Goal: Use online tool/utility: Utilize a website feature to perform a specific function

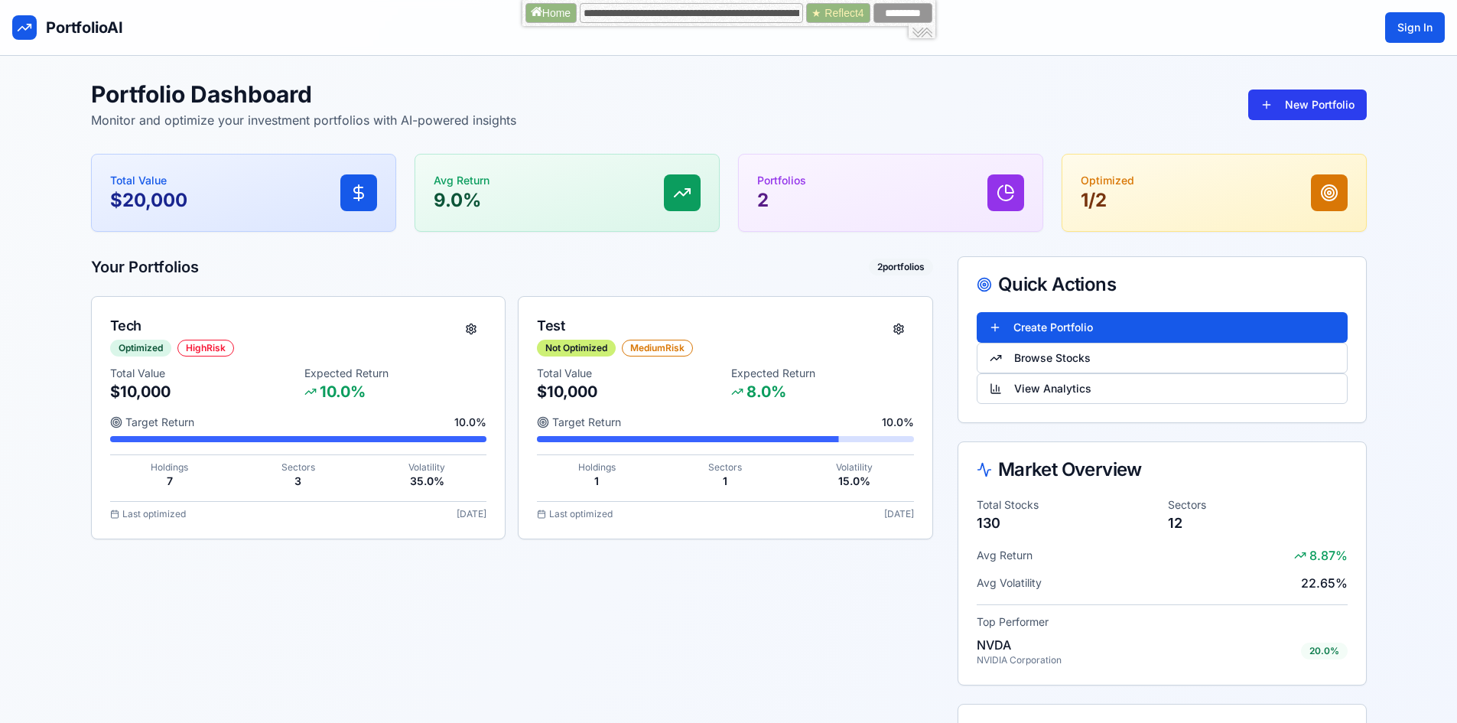
click at [1271, 115] on button "New Portfolio" at bounding box center [1307, 104] width 119 height 31
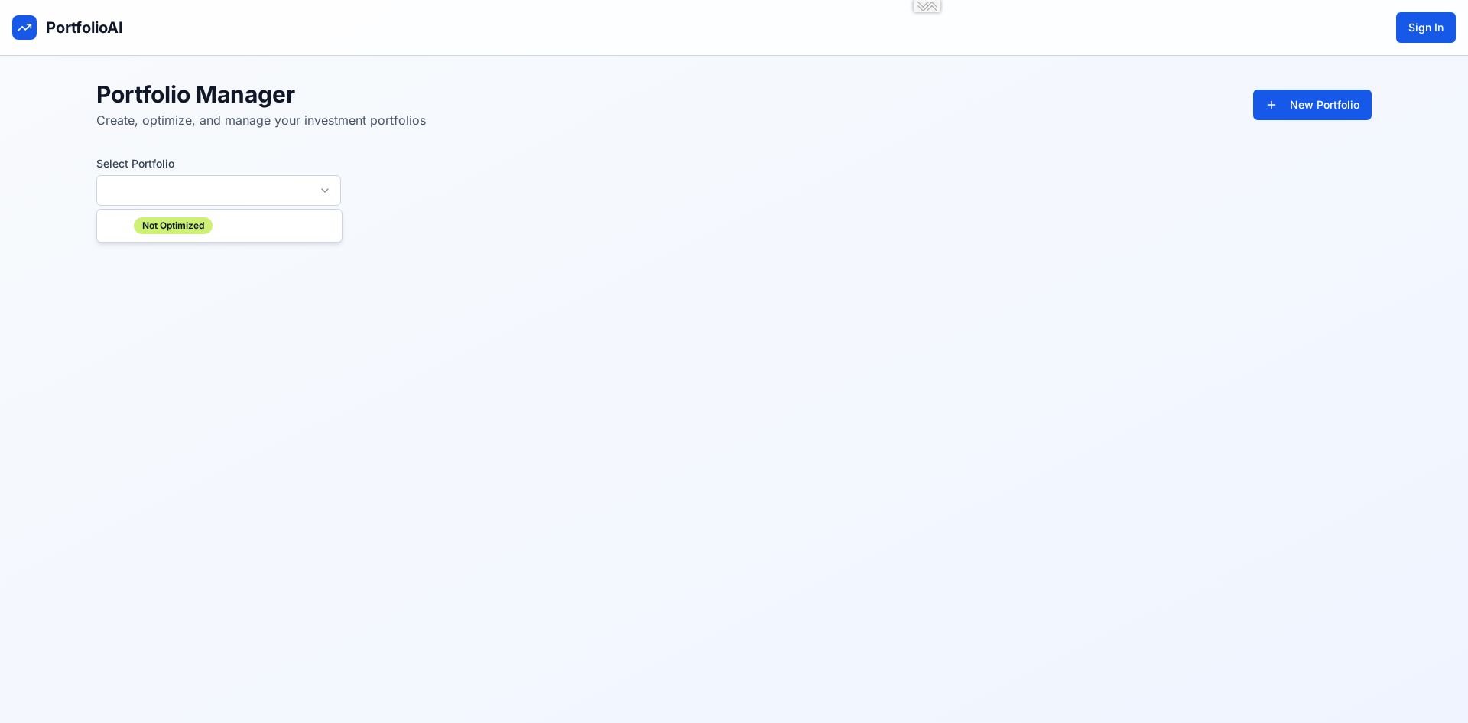
click at [188, 190] on html "**********" at bounding box center [734, 361] width 1468 height 723
type input "**********"
